Goal: Task Accomplishment & Management: Manage account settings

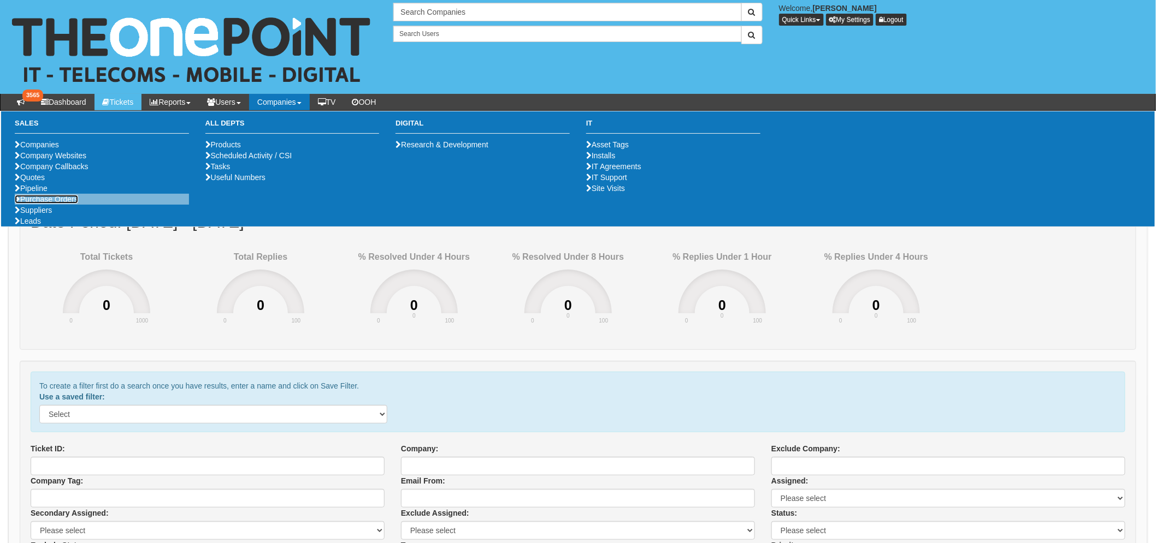
click at [70, 204] on link "Purchase Orders" at bounding box center [46, 199] width 63 height 9
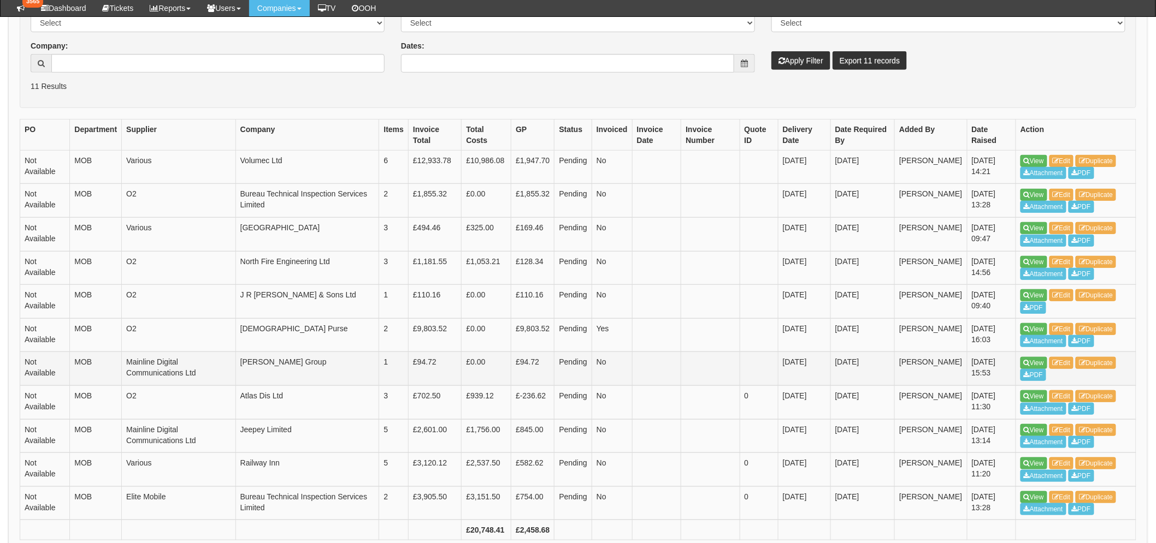
scroll to position [293, 0]
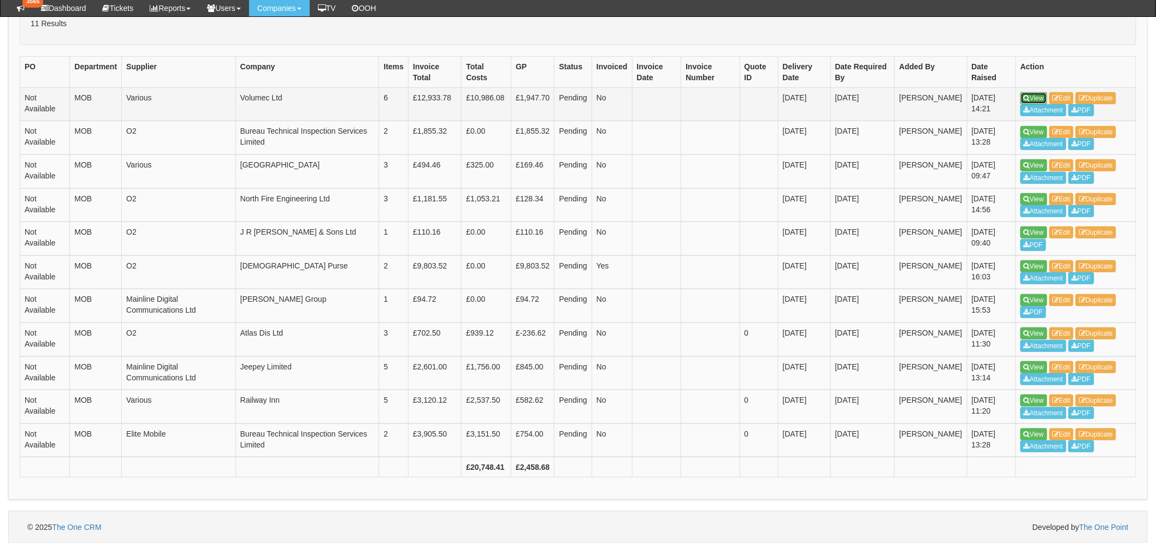
click at [1031, 98] on link "View" at bounding box center [1033, 98] width 27 height 12
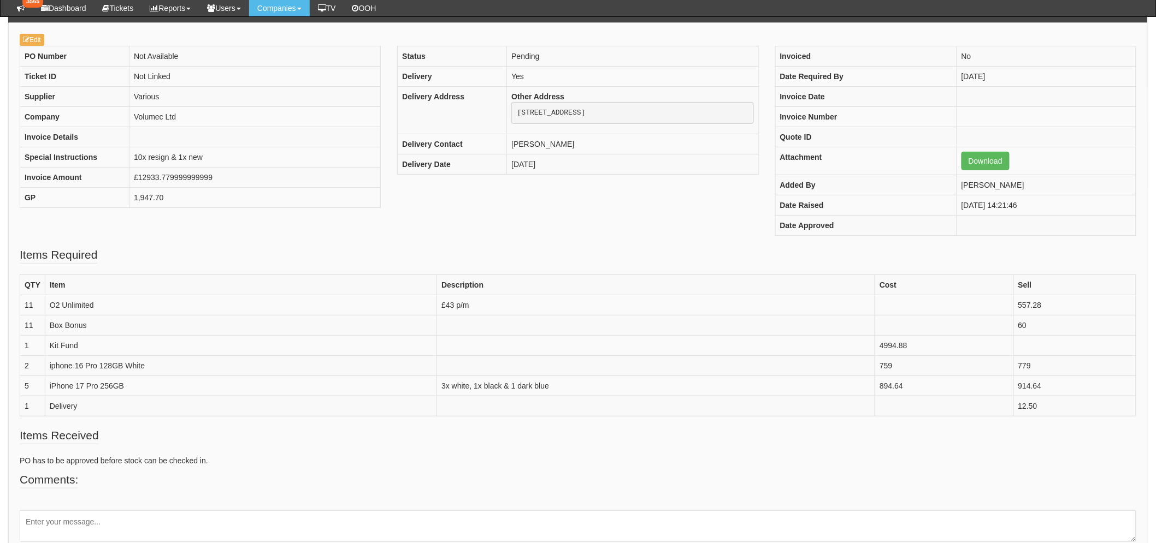
scroll to position [121, 0]
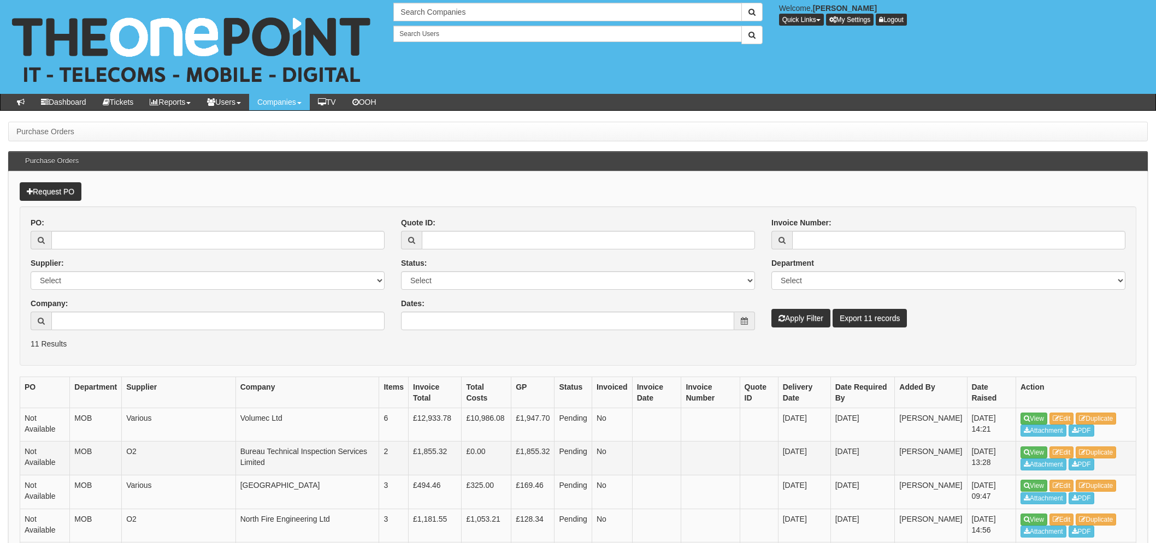
scroll to position [321, 0]
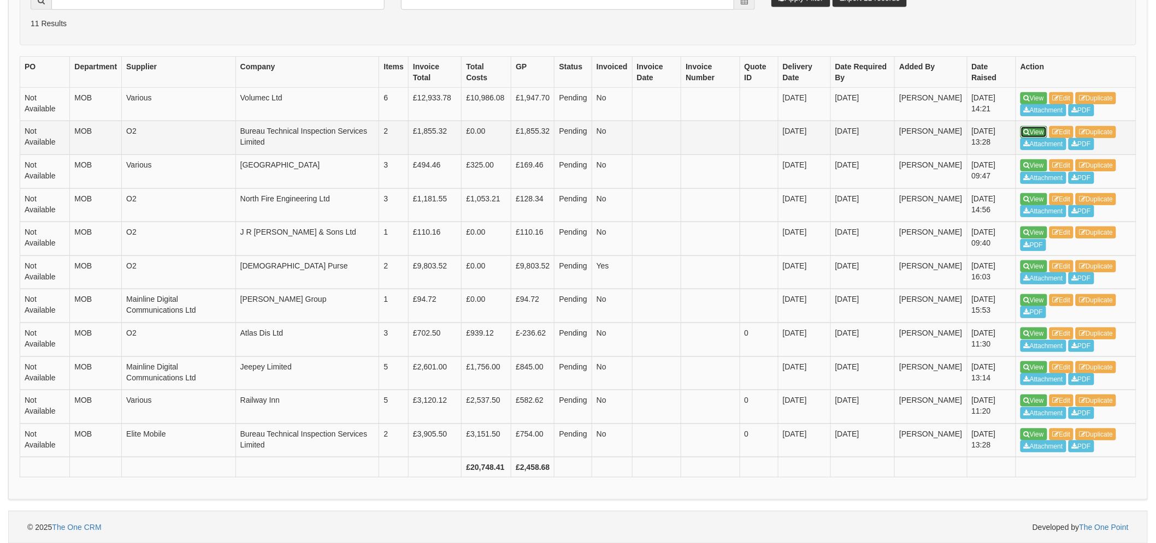
click at [1032, 132] on link "View" at bounding box center [1033, 132] width 27 height 12
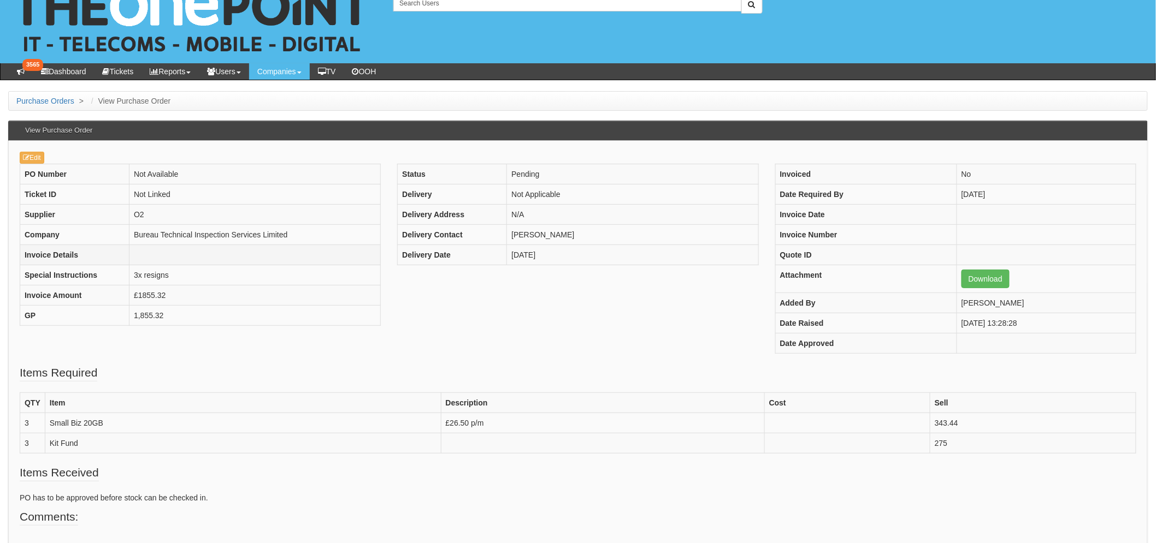
scroll to position [61, 0]
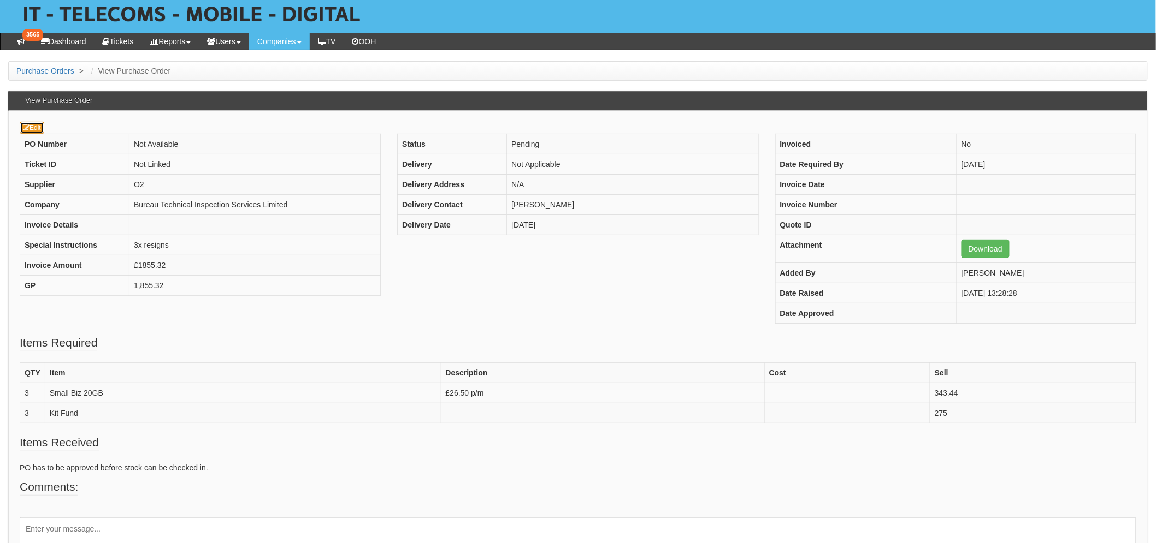
click at [36, 126] on link "Edit" at bounding box center [32, 128] width 25 height 12
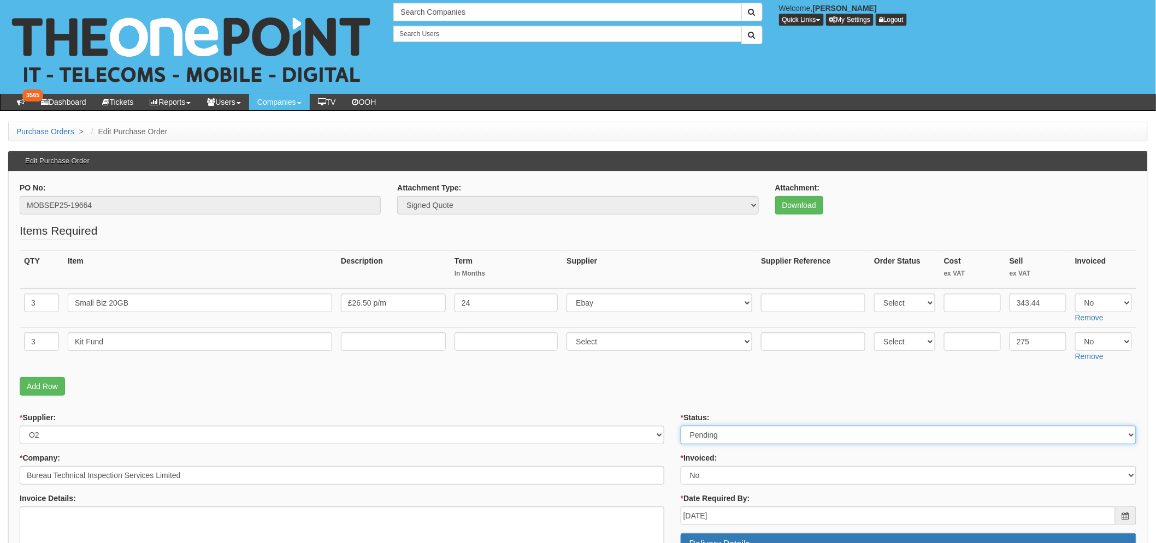
click at [713, 433] on select "Select Approved Completed Delivered Invoiced Ordered Ordered to site Part Order…" at bounding box center [907, 435] width 455 height 19
select select "2"
click at [680, 426] on select "Select Approved Completed Delivered Invoiced Ordered Ordered to site Part Order…" at bounding box center [907, 435] width 455 height 19
click at [614, 375] on fieldset "Items Required QTY Item Description Term In Months Supplier Supplier Reference …" at bounding box center [578, 312] width 1116 height 179
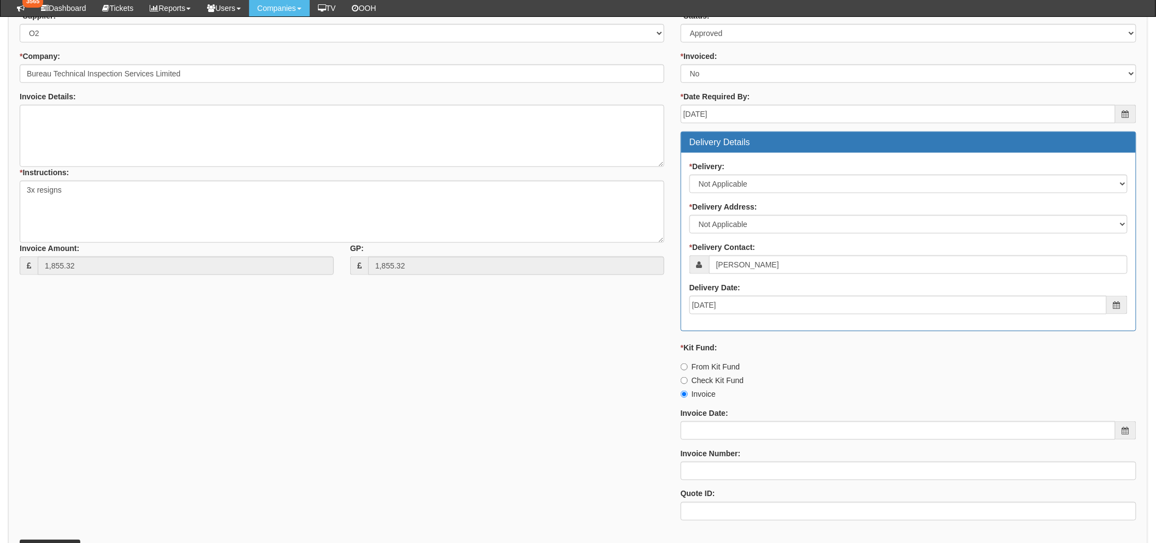
scroll to position [478, 0]
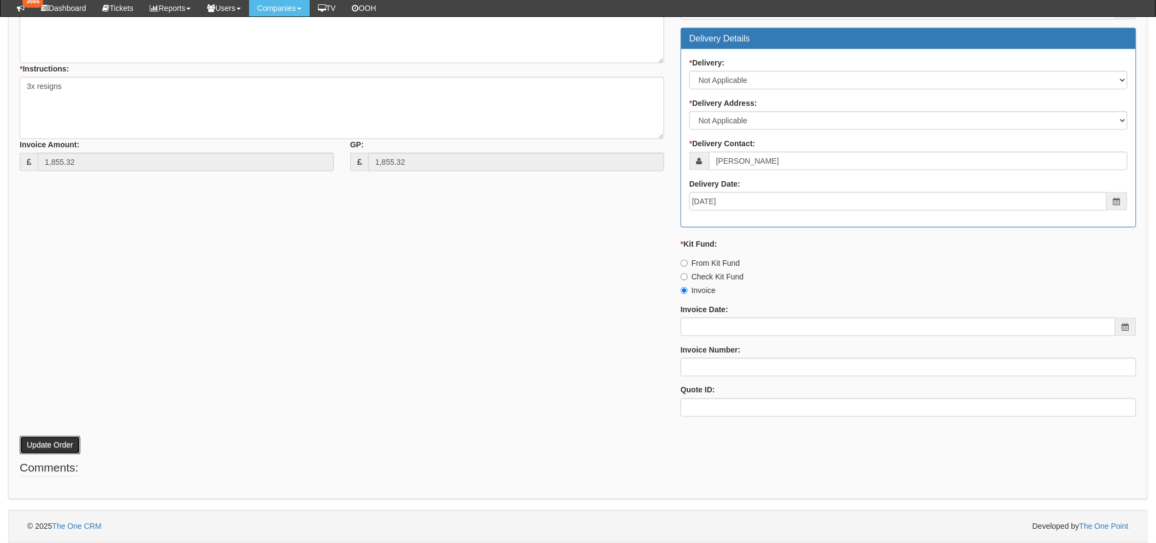
click at [44, 443] on button "Update Order" at bounding box center [50, 445] width 61 height 19
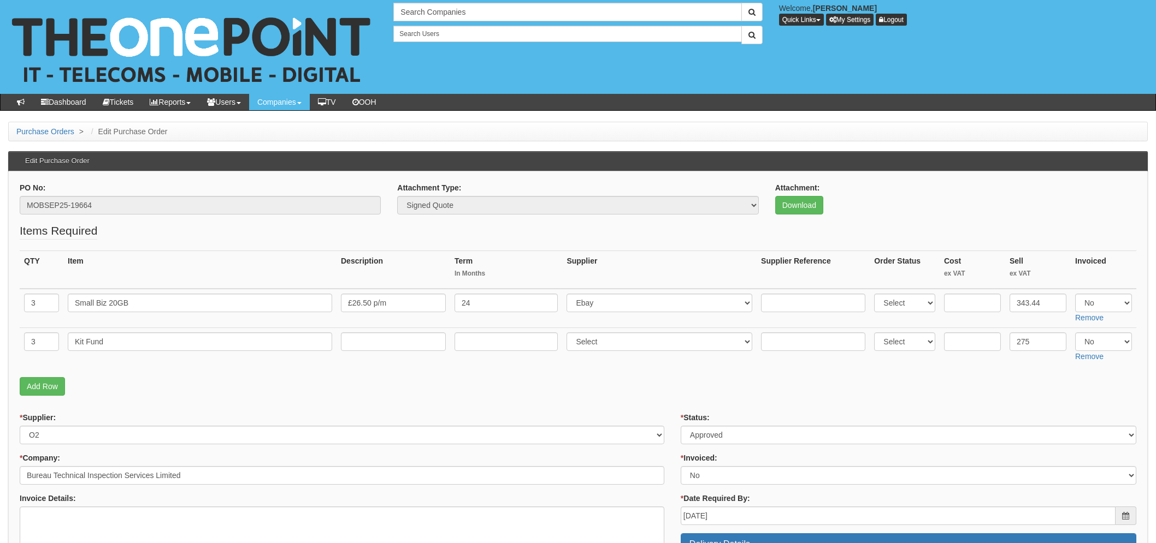
scroll to position [506, 0]
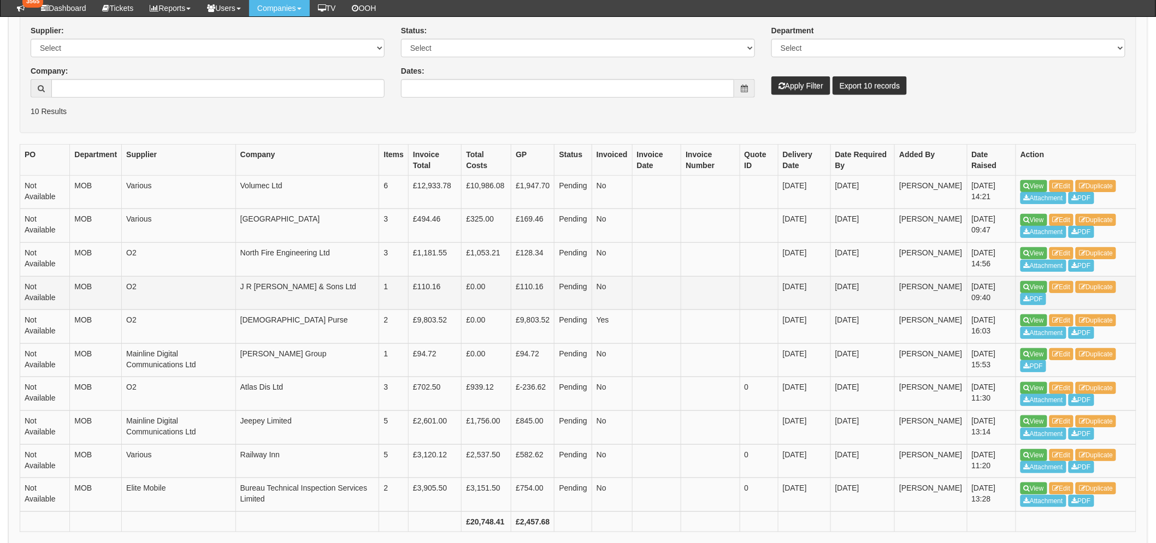
scroll to position [242, 0]
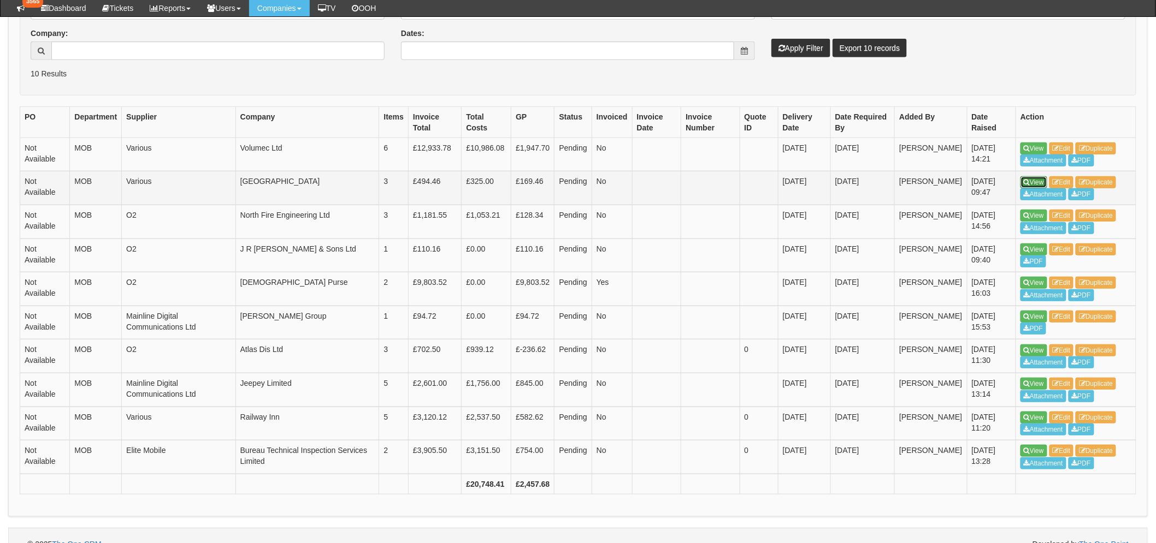
click at [1032, 182] on link "View" at bounding box center [1033, 182] width 27 height 12
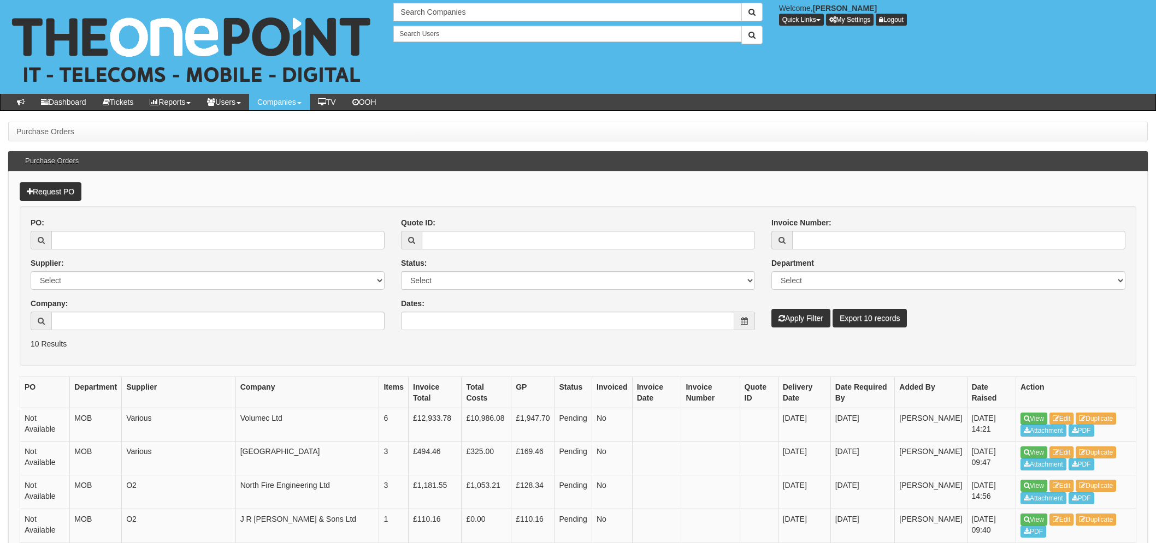
scroll to position [270, 0]
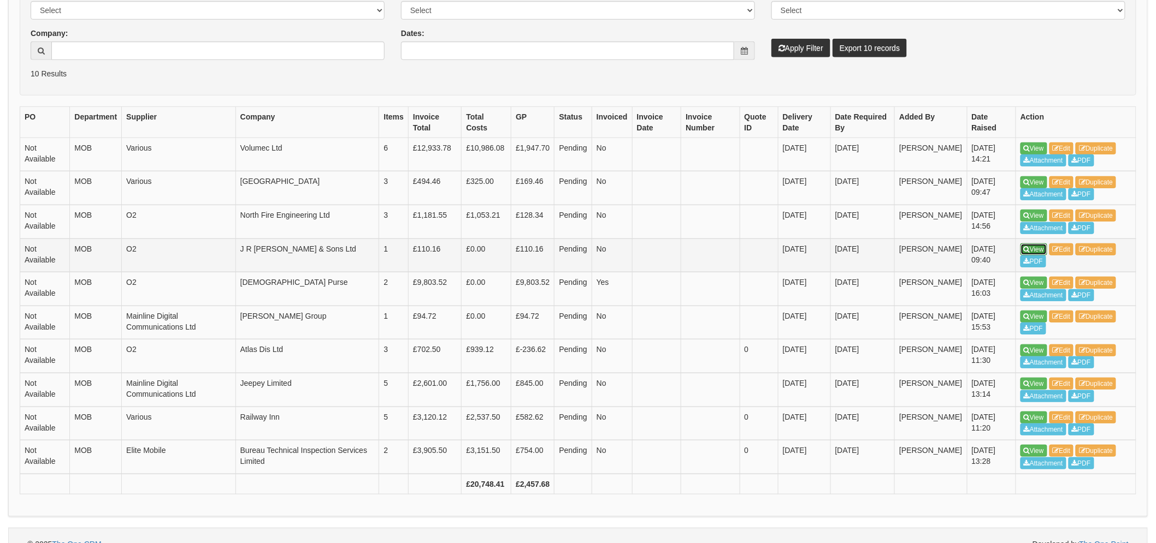
click at [1027, 246] on link "View" at bounding box center [1033, 250] width 27 height 12
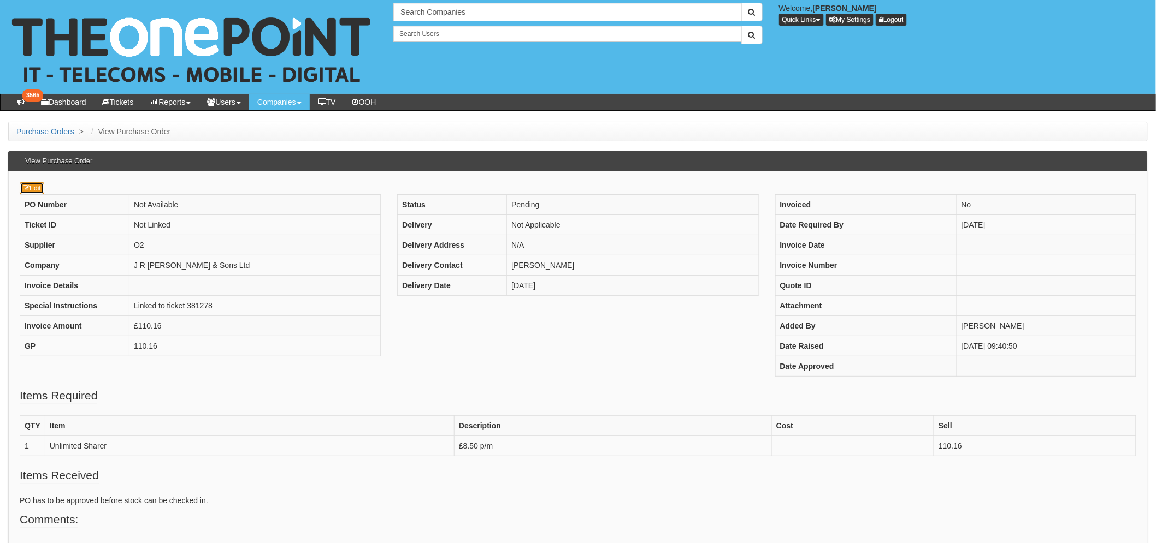
click at [38, 193] on link "Edit" at bounding box center [32, 188] width 25 height 12
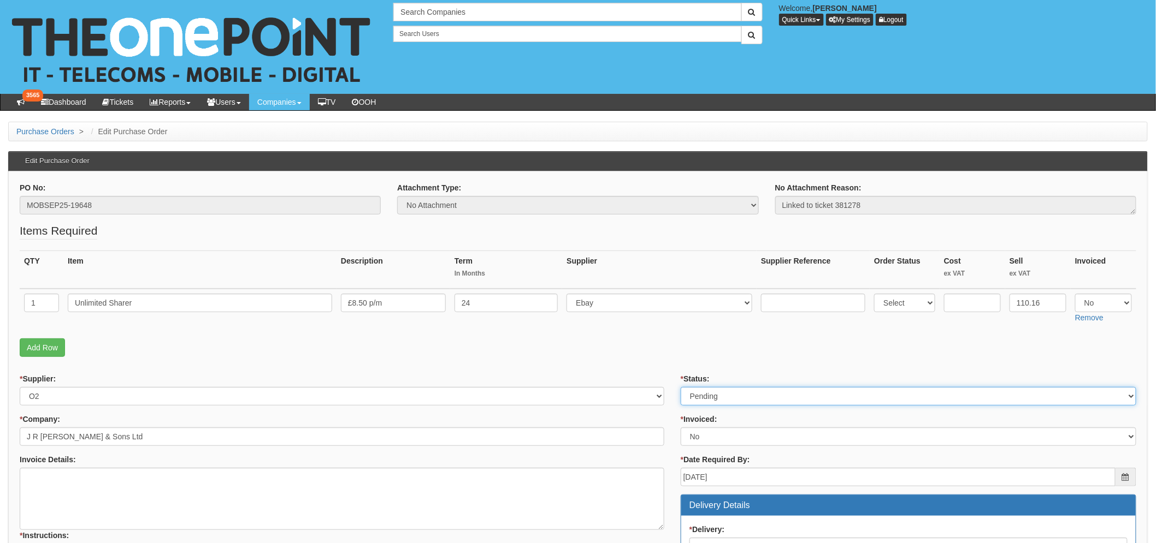
click at [727, 394] on select "Select Approved Completed Delivered Invoiced Ordered Ordered to site Part Order…" at bounding box center [907, 396] width 455 height 19
select select "2"
click at [680, 387] on select "Select Approved Completed Delivered Invoiced Ordered Ordered to site Part Order…" at bounding box center [907, 396] width 455 height 19
click at [553, 345] on p "Add Row" at bounding box center [578, 348] width 1116 height 19
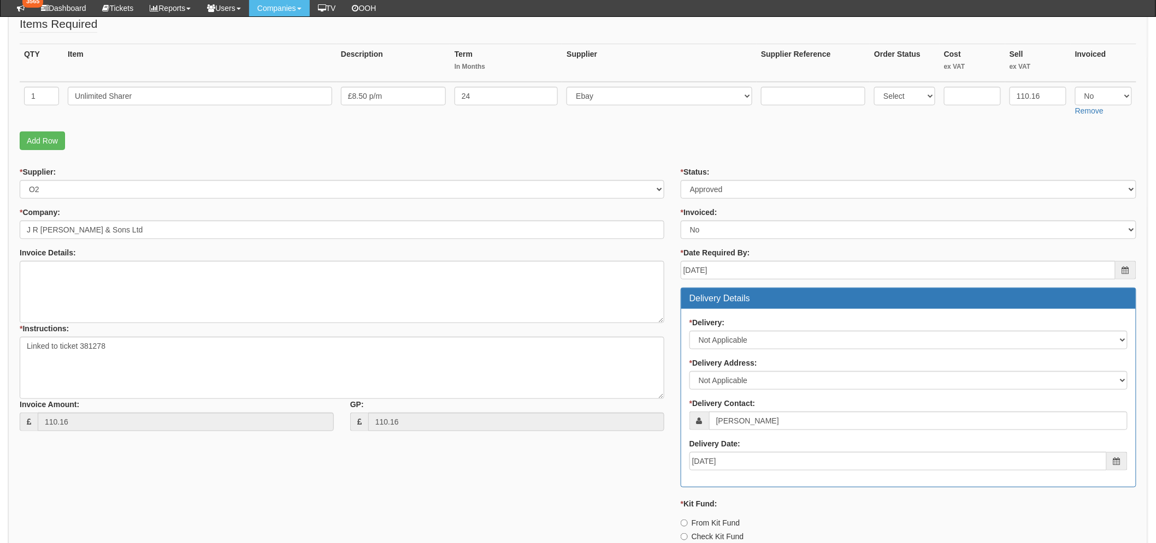
scroll to position [364, 0]
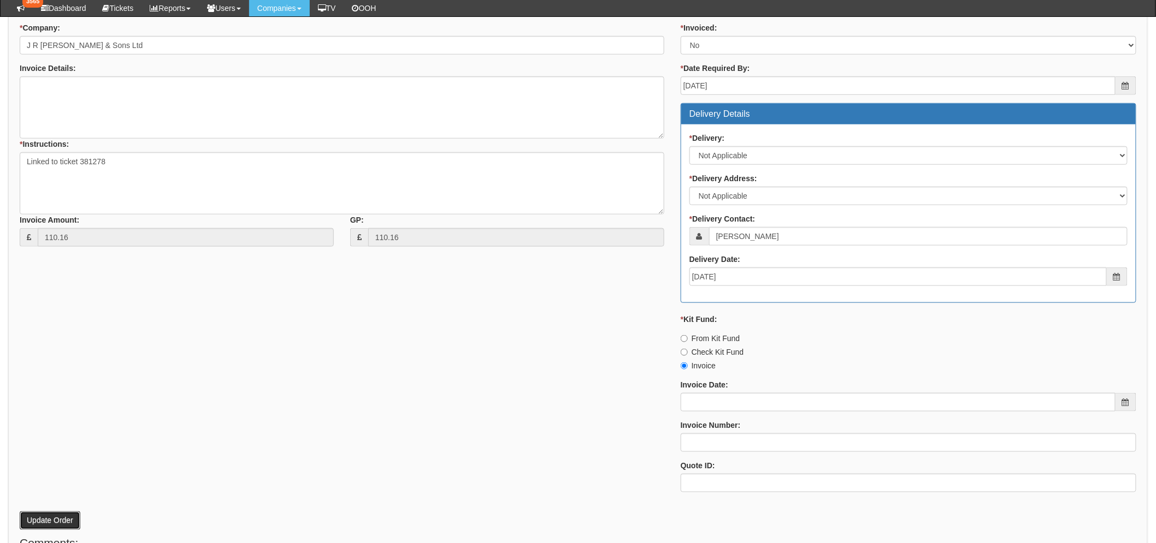
click at [55, 524] on button "Update Order" at bounding box center [50, 521] width 61 height 19
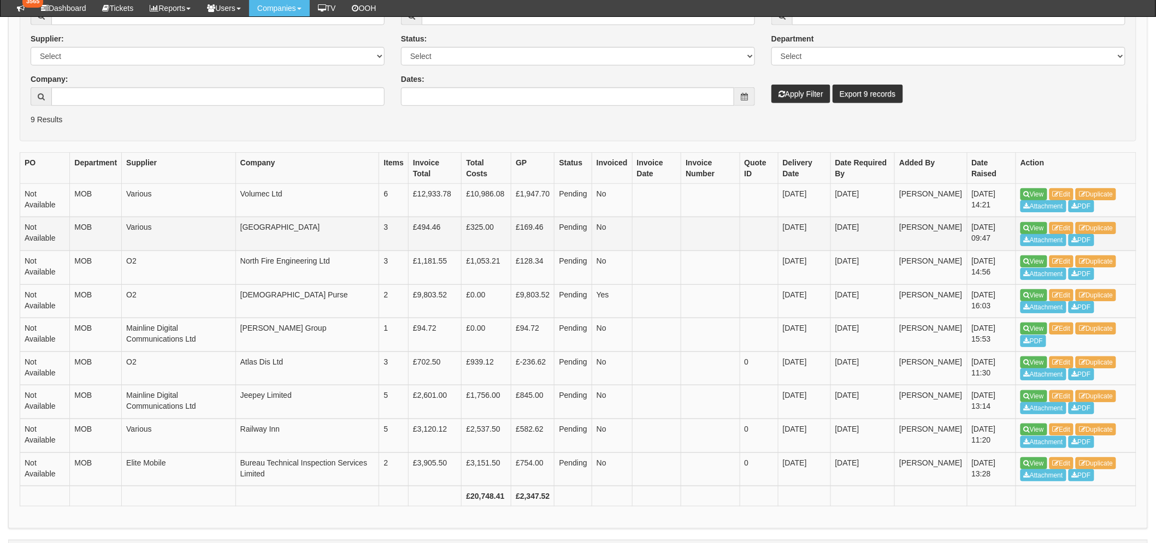
scroll to position [242, 0]
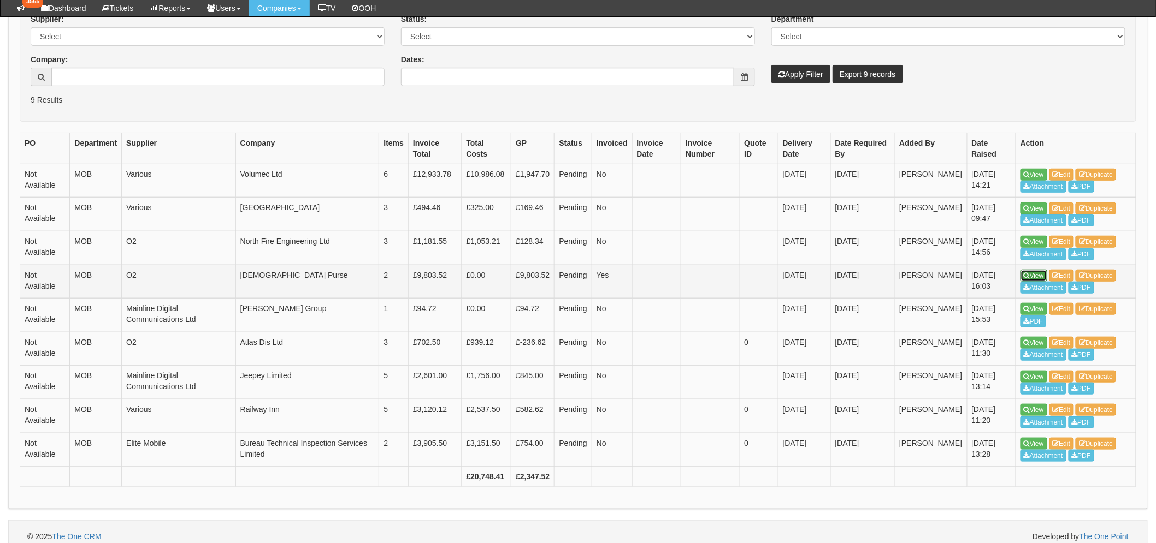
click at [1035, 274] on link "View" at bounding box center [1033, 276] width 27 height 12
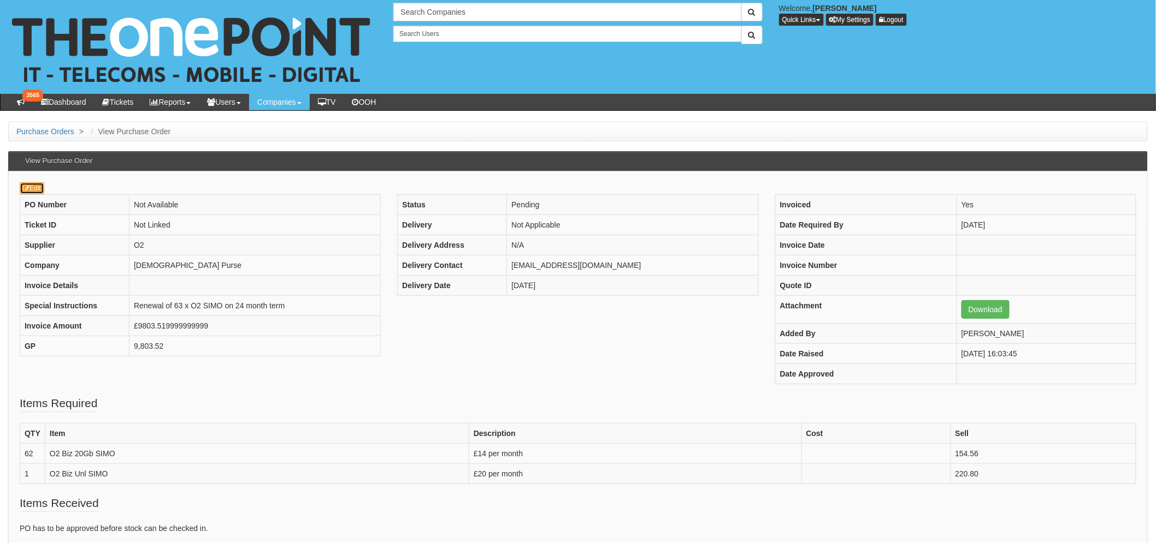
click at [35, 188] on link "Edit" at bounding box center [32, 188] width 25 height 12
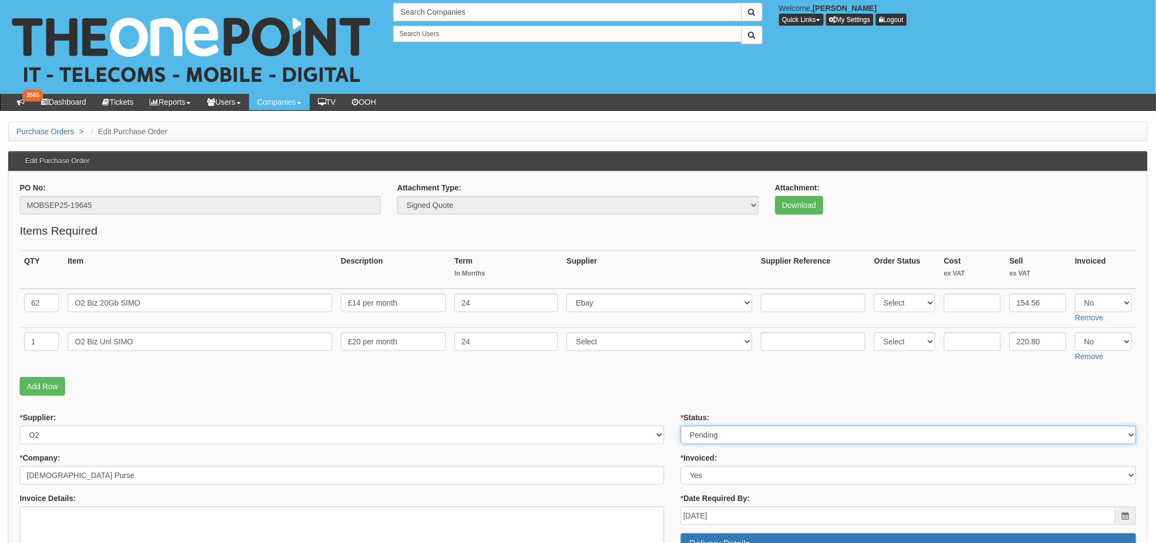
click at [719, 432] on select "Select Approved Completed Delivered Invoiced Ordered Ordered to site Part Order…" at bounding box center [907, 435] width 455 height 19
select select "2"
click at [680, 426] on select "Select Approved Completed Delivered Invoiced Ordered Ordered to site Part Order…" at bounding box center [907, 435] width 455 height 19
click at [609, 377] on p "Add Row" at bounding box center [578, 386] width 1116 height 19
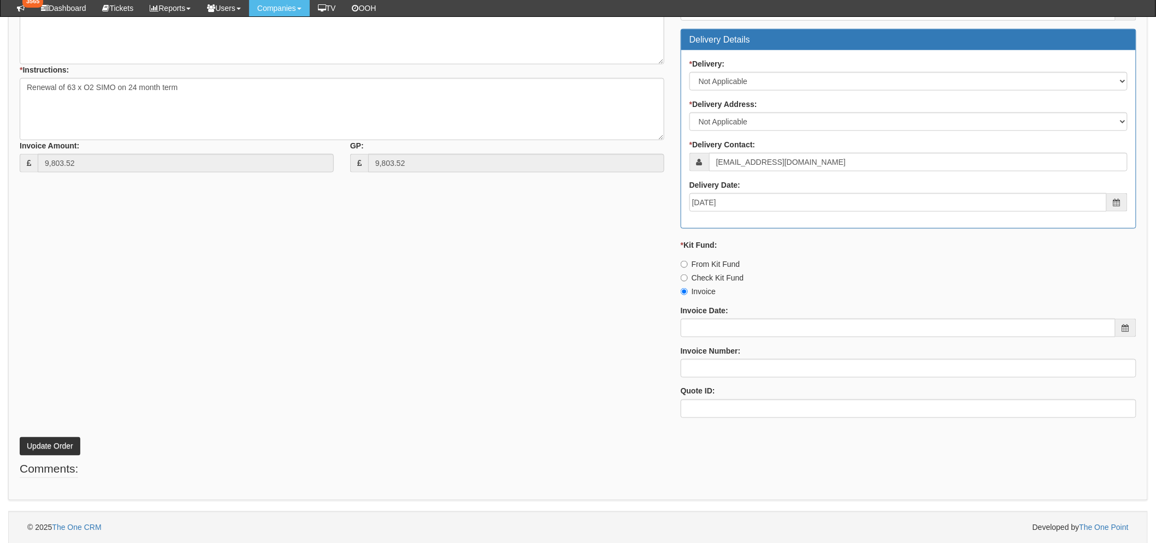
scroll to position [478, 0]
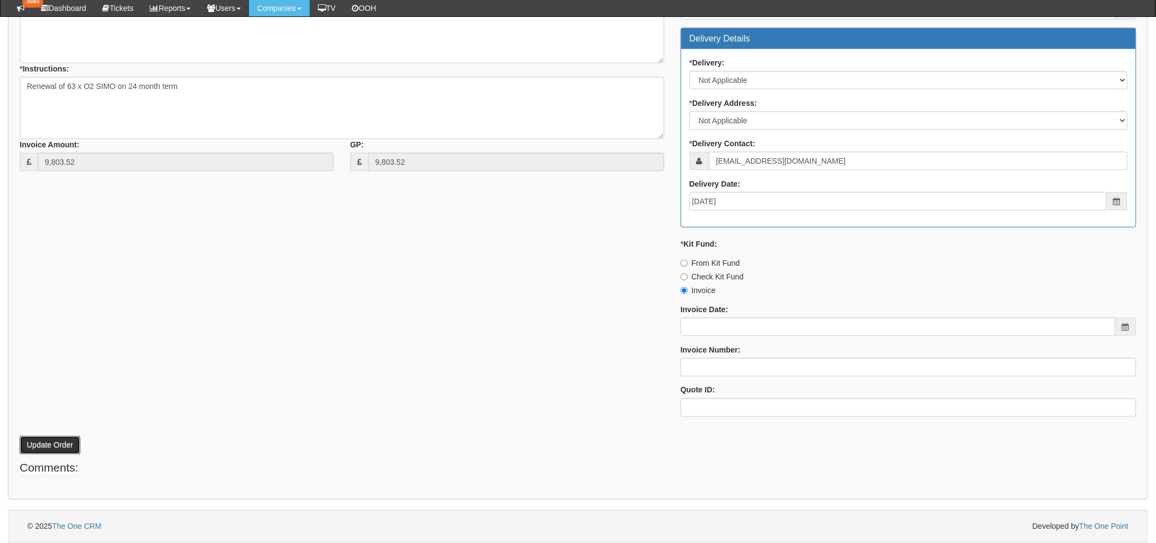
click at [42, 446] on button "Update Order" at bounding box center [50, 445] width 61 height 19
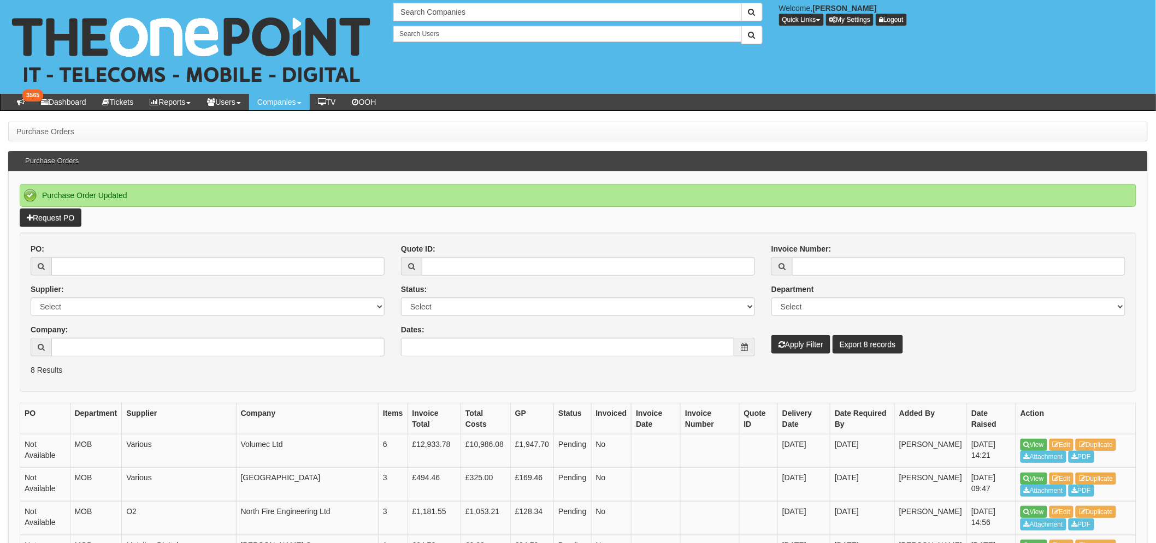
scroll to position [218, 0]
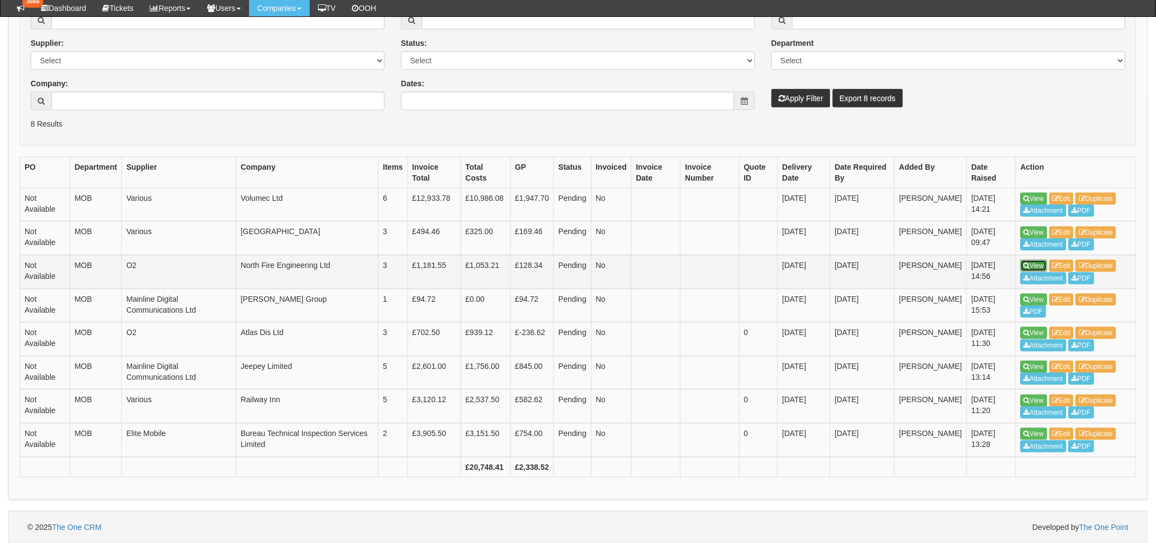
click at [1029, 268] on icon at bounding box center [1026, 266] width 6 height 7
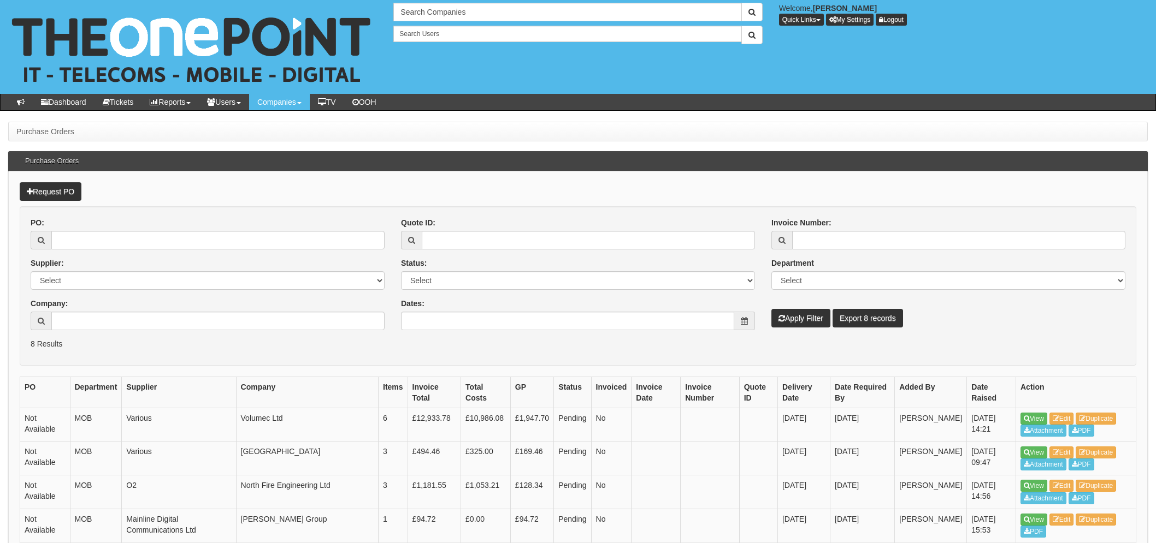
scroll to position [220, 0]
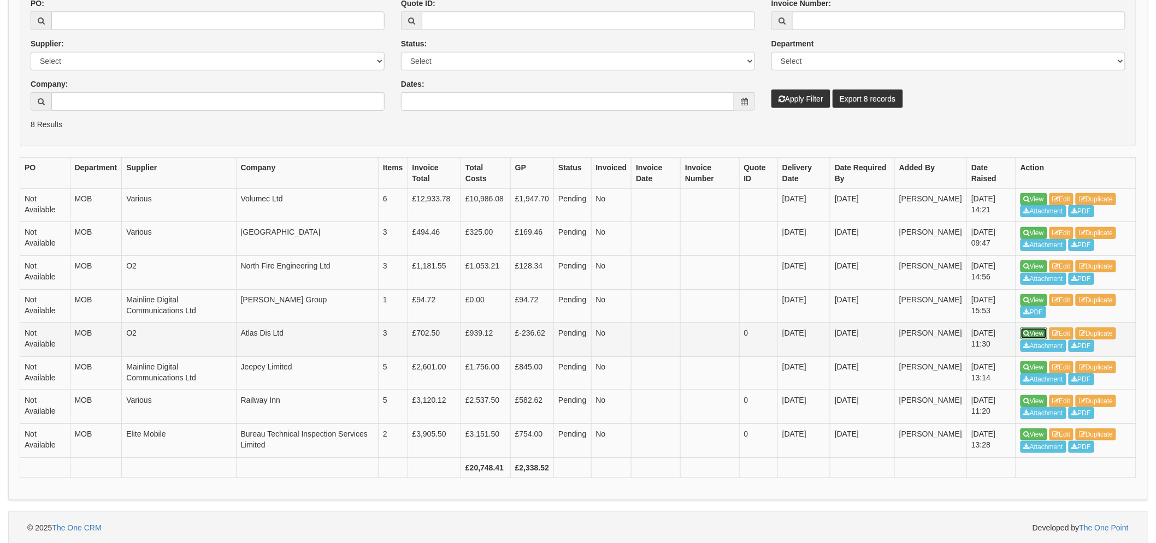
click at [1025, 330] on icon at bounding box center [1026, 333] width 6 height 7
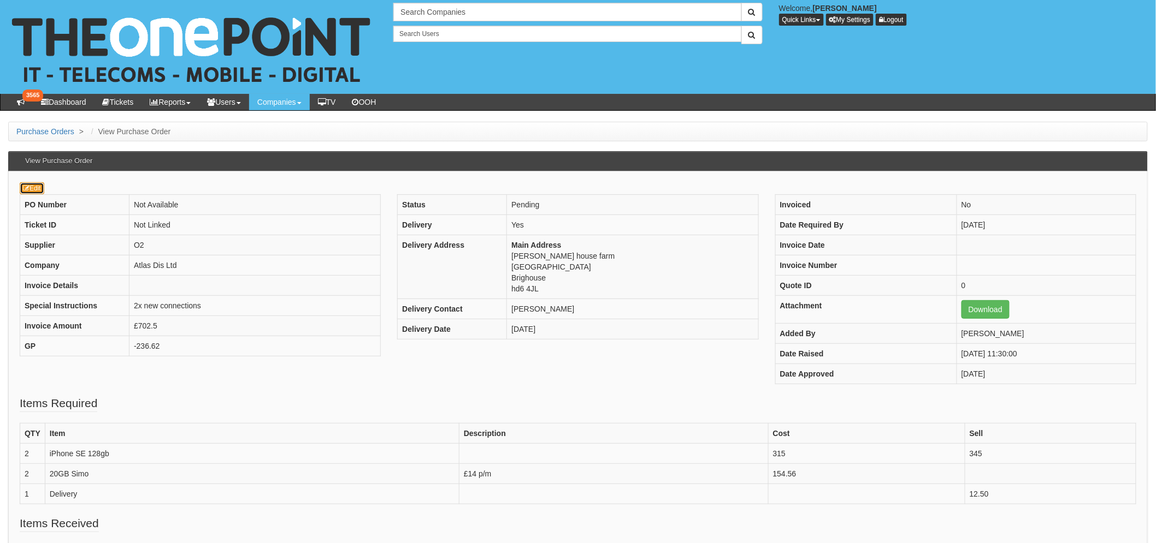
click at [32, 191] on link "Edit" at bounding box center [32, 188] width 25 height 12
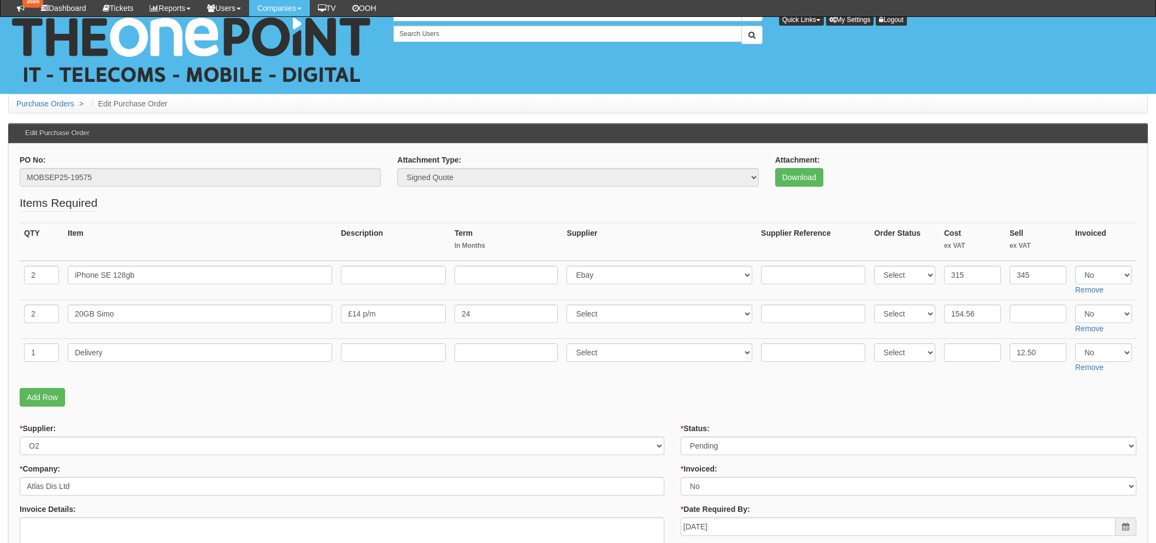
scroll to position [182, 0]
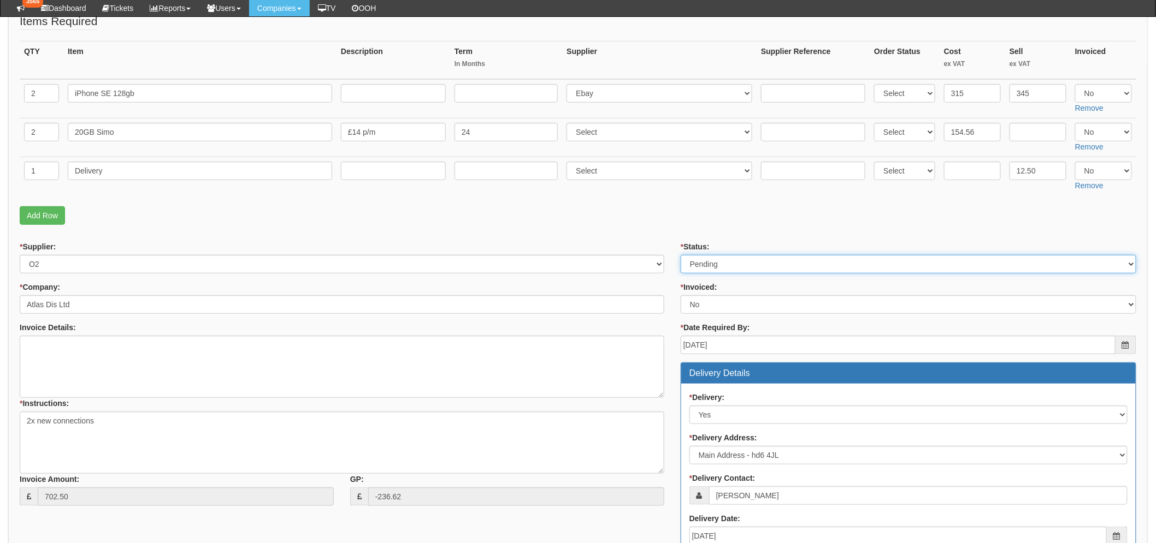
click at [723, 267] on select "Select Approved Completed Delivered Invoiced Ordered Ordered to site Part Order…" at bounding box center [907, 264] width 455 height 19
select select "9"
click at [680, 255] on select "Select Approved Completed Delivered Invoiced Ordered Ordered to site Part Order…" at bounding box center [907, 264] width 455 height 19
click at [640, 229] on form "PO No: MOBSEP25-19575 Attachment Type: Select Signed Quote Auth email if quote …" at bounding box center [578, 382] width 1116 height 818
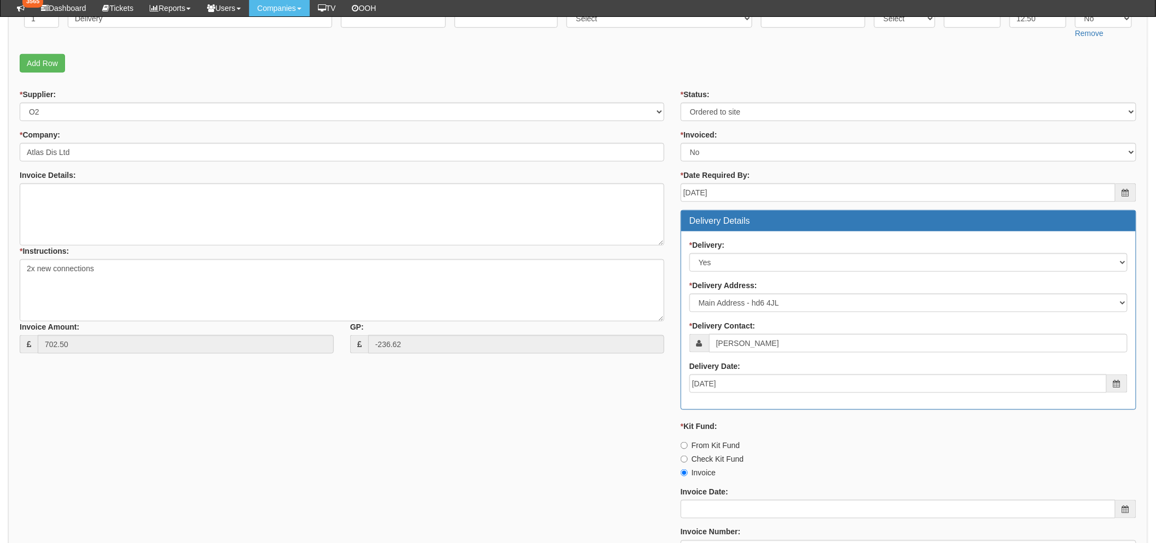
scroll to position [485, 0]
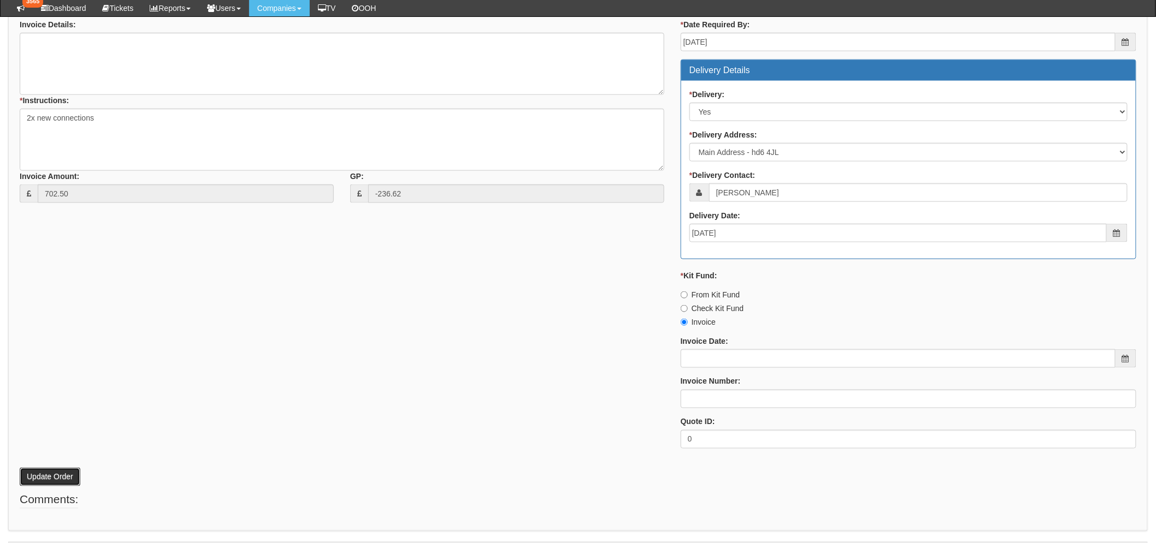
click at [44, 481] on button "Update Order" at bounding box center [50, 477] width 61 height 19
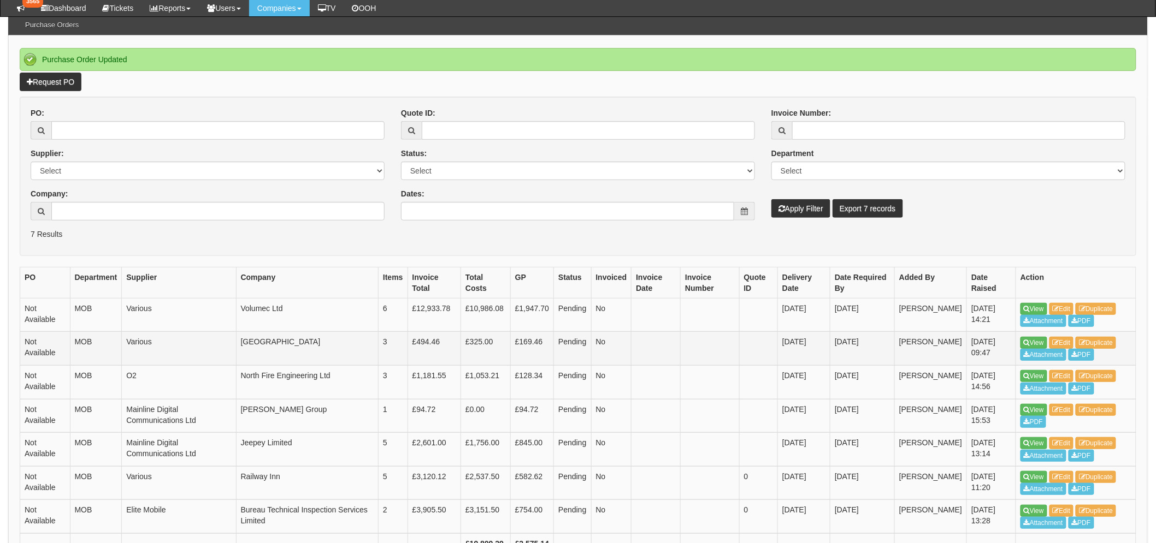
scroll to position [185, 0]
